Goal: Book appointment/travel/reservation

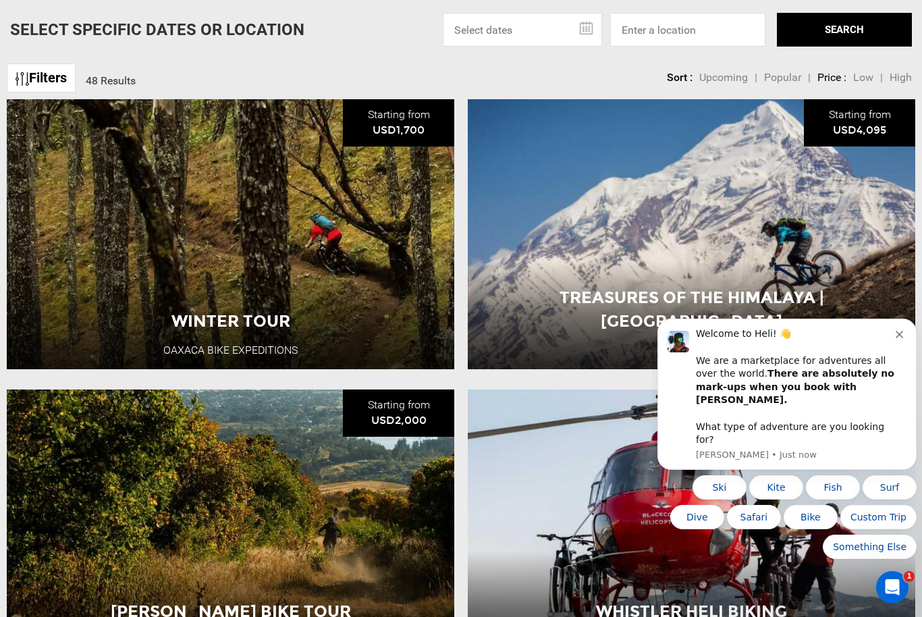
click at [898, 338] on icon "Dismiss notification" at bounding box center [898, 334] width 7 height 7
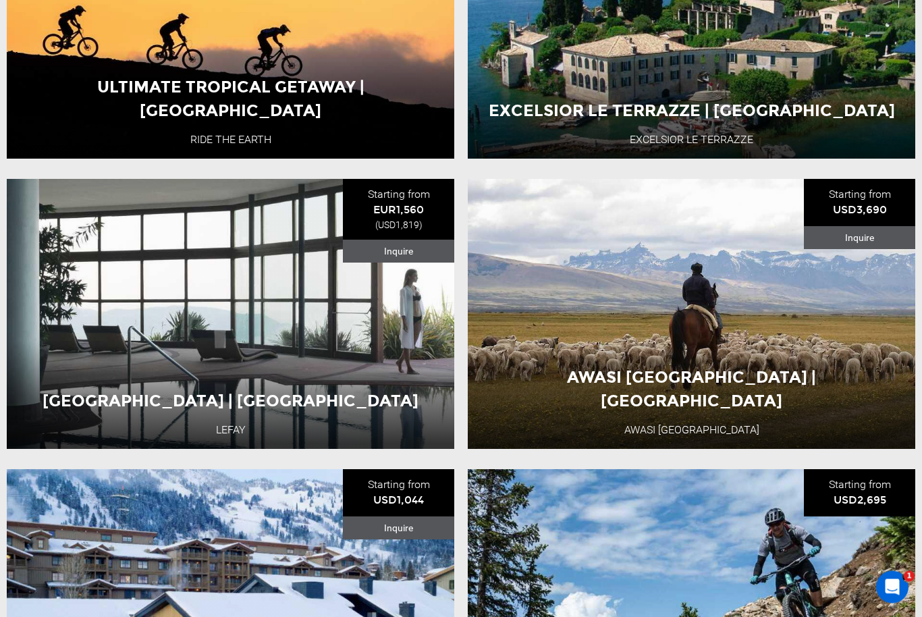
scroll to position [1916, 0]
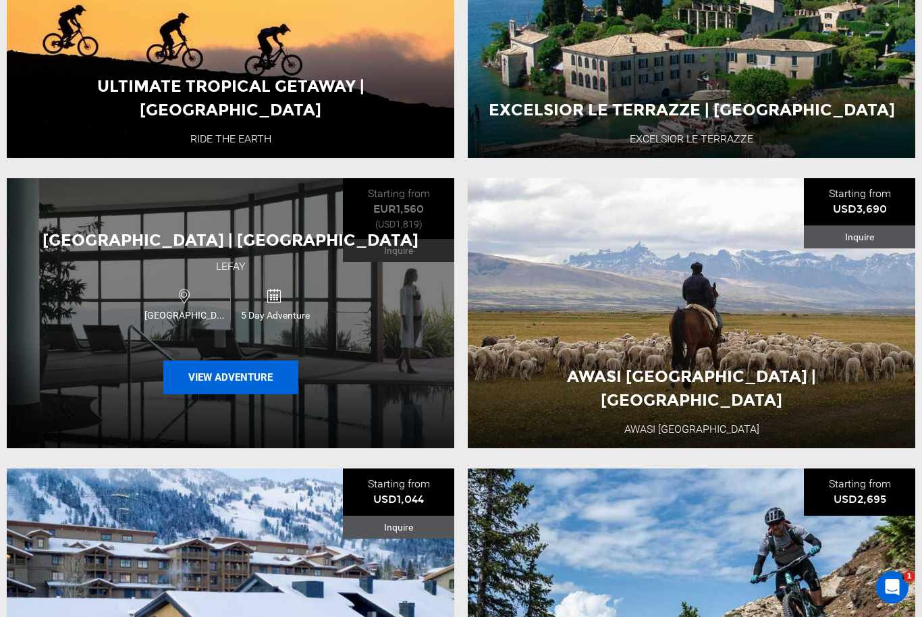
click at [247, 394] on button "View Adventure" at bounding box center [230, 377] width 135 height 34
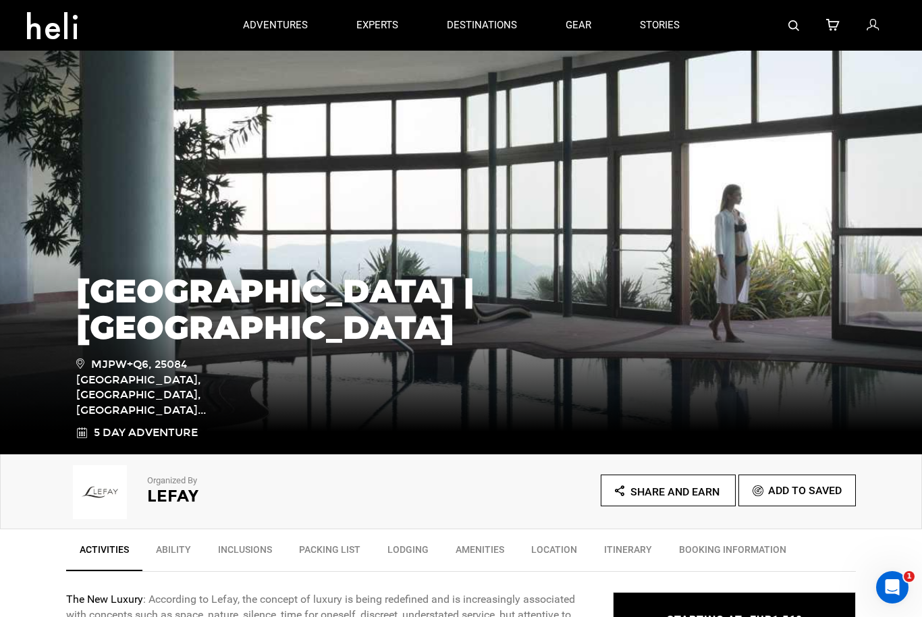
click at [850, 412] on div "[GEOGRAPHIC_DATA] | [GEOGRAPHIC_DATA] MJPW+Q6, 25084 [GEOGRAPHIC_DATA], [GEOGRA…" at bounding box center [460, 349] width 789 height 181
click at [175, 543] on link "Ability" at bounding box center [173, 553] width 62 height 34
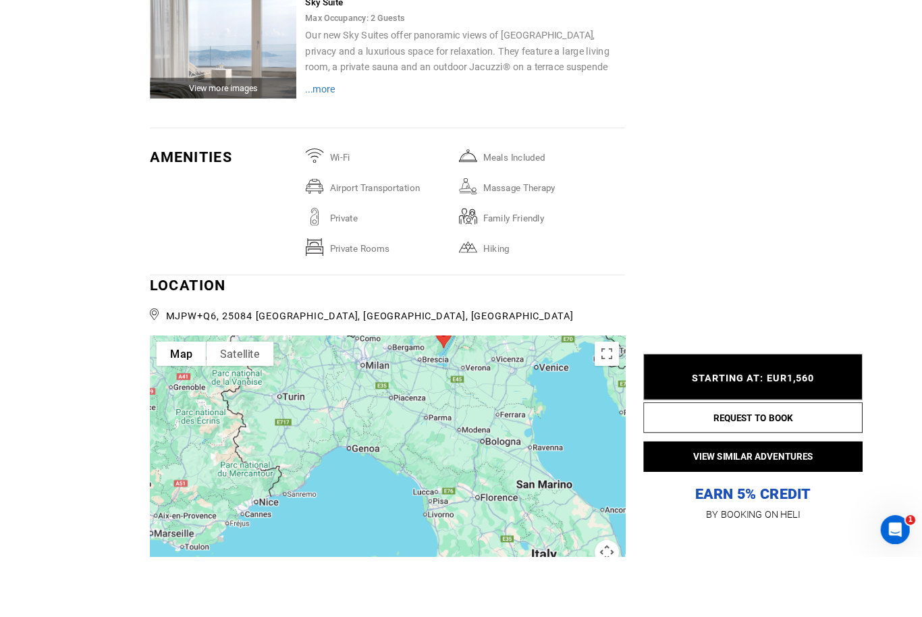
scroll to position [2561, 0]
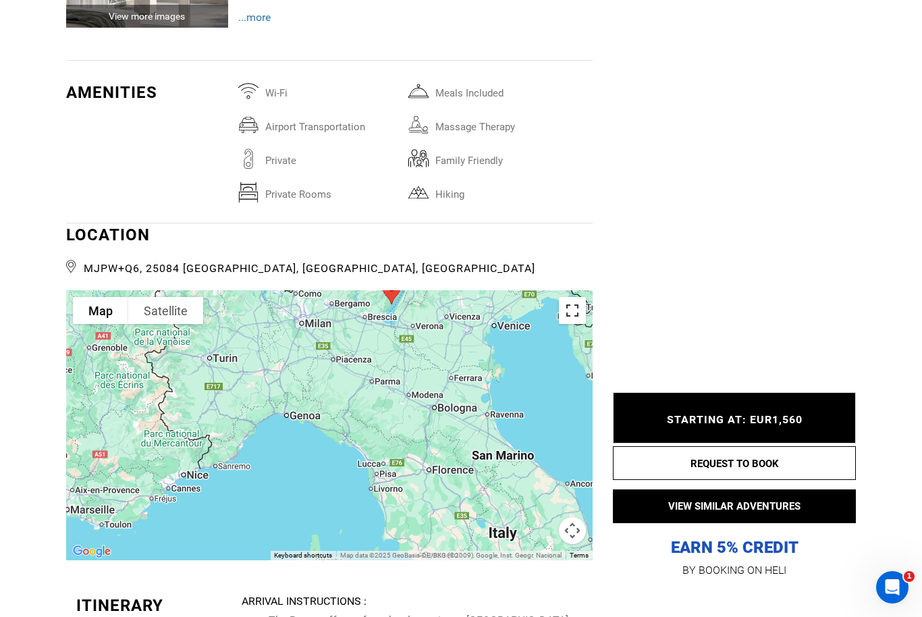
click at [585, 314] on button "Toggle fullscreen view" at bounding box center [572, 310] width 27 height 27
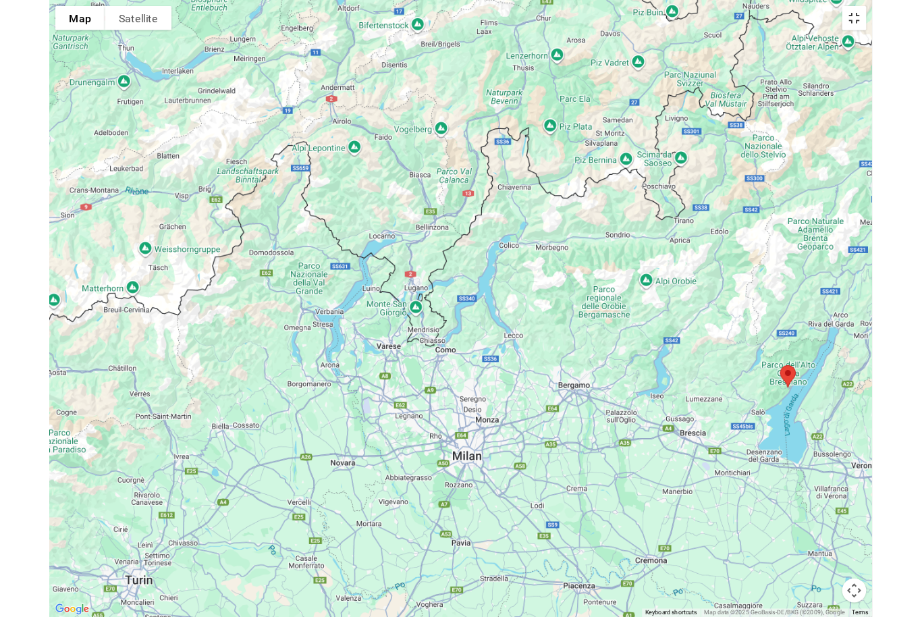
scroll to position [2690, 0]
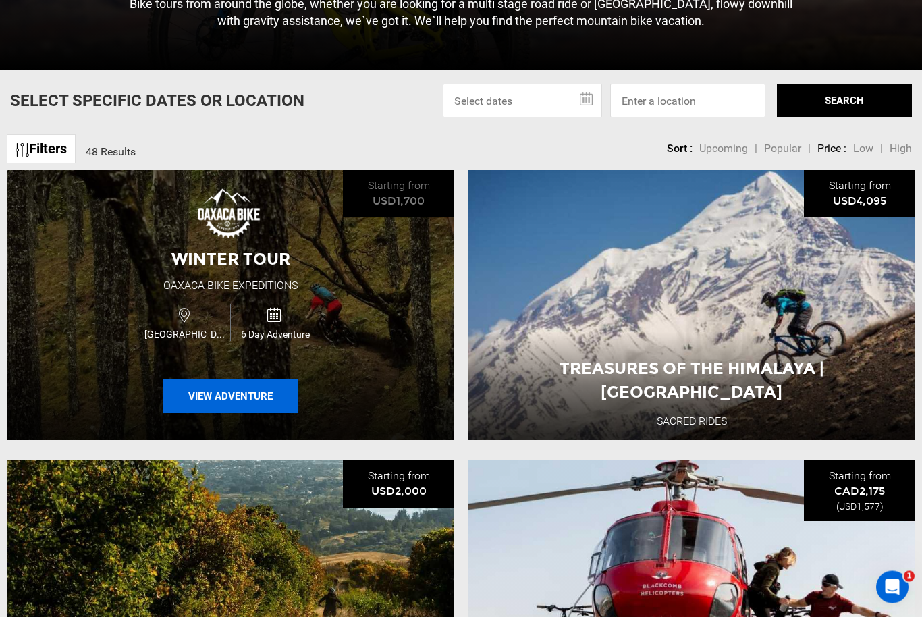
scroll to position [474, 0]
click at [237, 413] on button "View Adventure" at bounding box center [230, 396] width 135 height 34
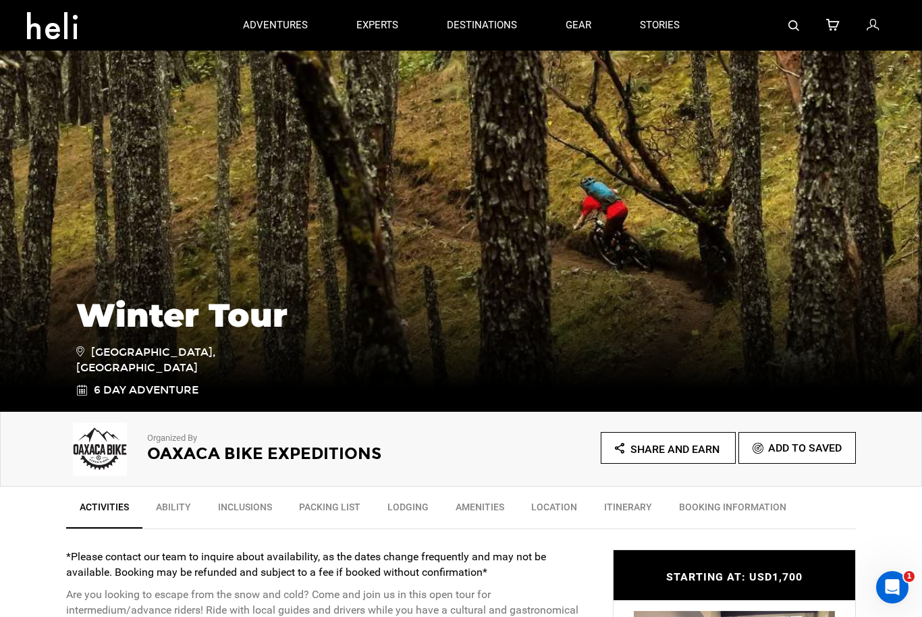
scroll to position [45, 0]
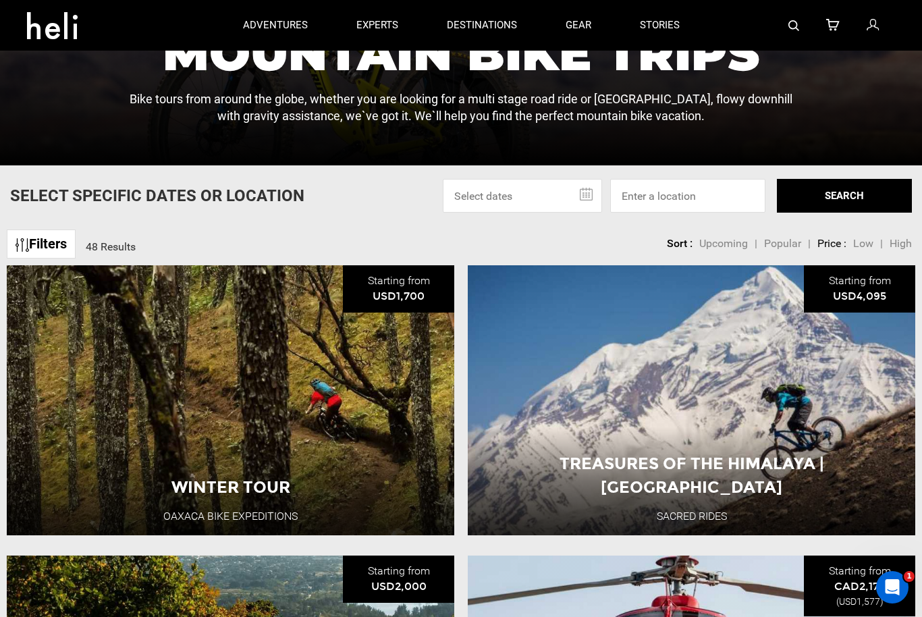
scroll to position [378, 0]
